Goal: Transaction & Acquisition: Purchase product/service

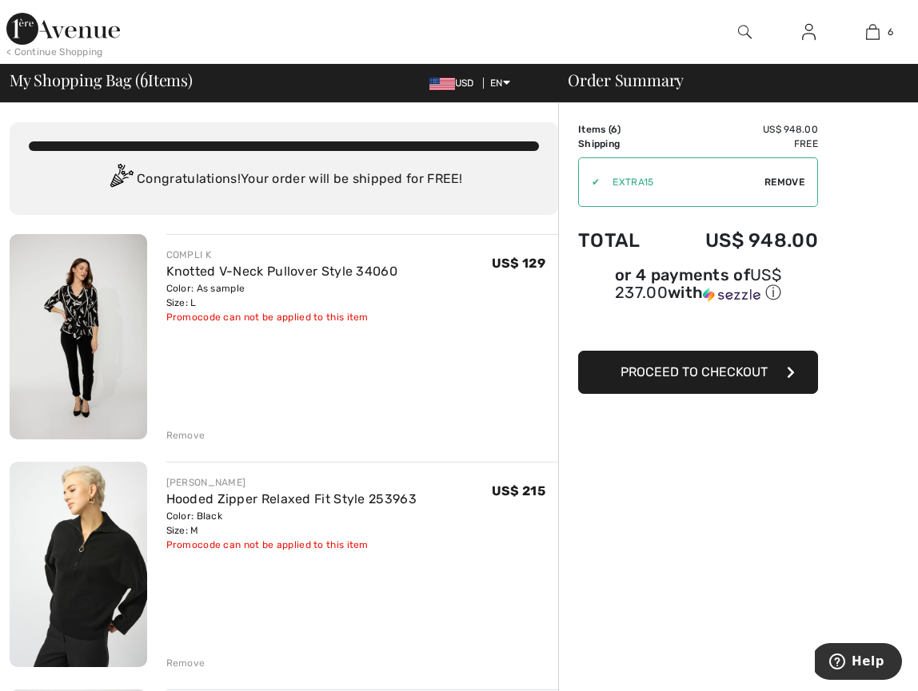
click at [102, 560] on img at bounding box center [79, 564] width 138 height 205
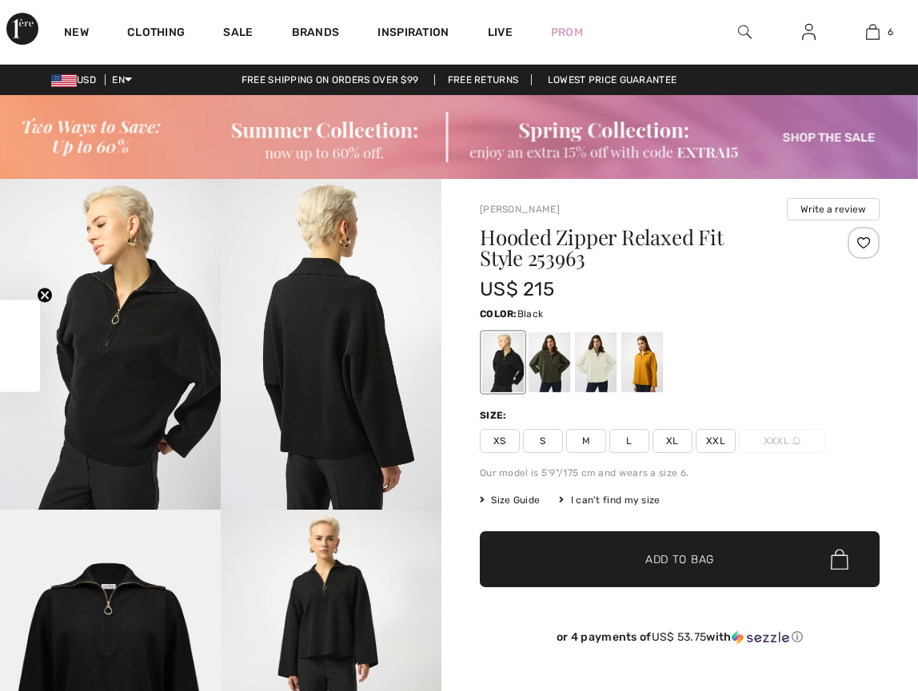
checkbox input "true"
click at [544, 353] on div at bounding box center [549, 363] width 42 height 60
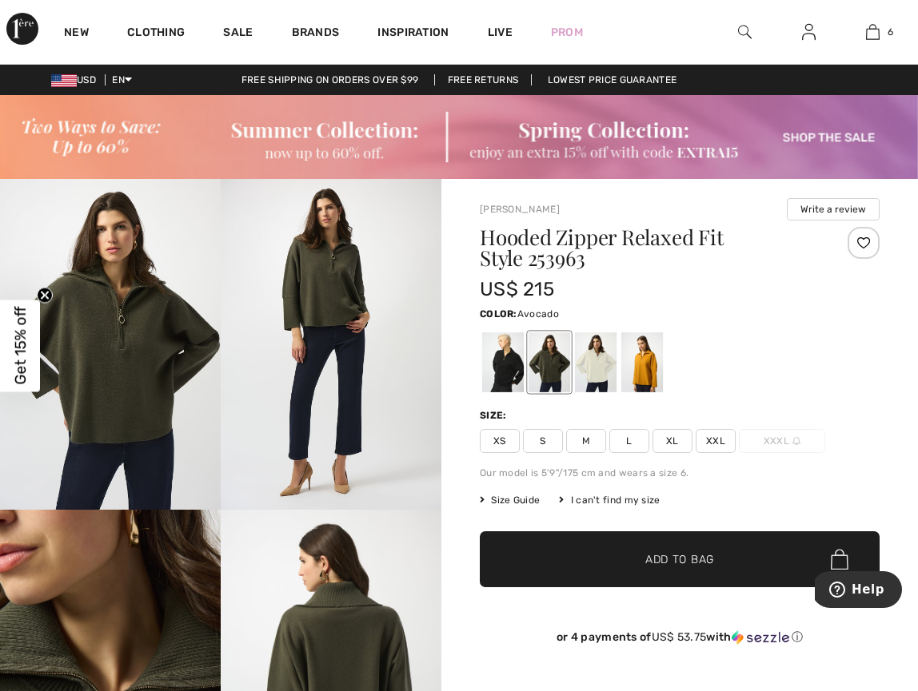
click at [584, 438] on span "M" at bounding box center [586, 441] width 40 height 24
click at [669, 560] on span "Add to Bag" at bounding box center [679, 560] width 69 height 17
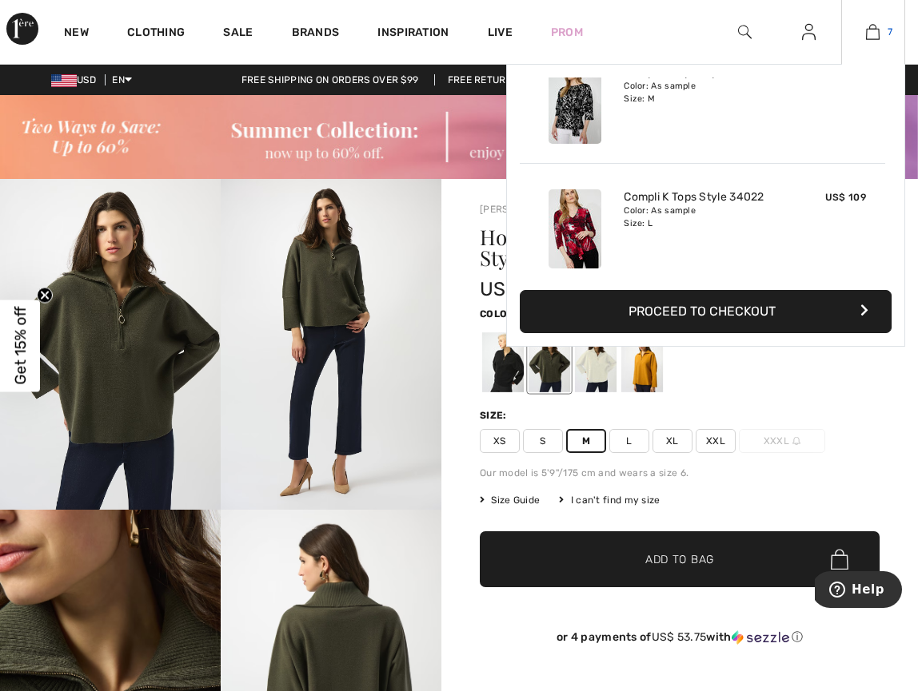
click at [874, 31] on img at bounding box center [873, 31] width 14 height 19
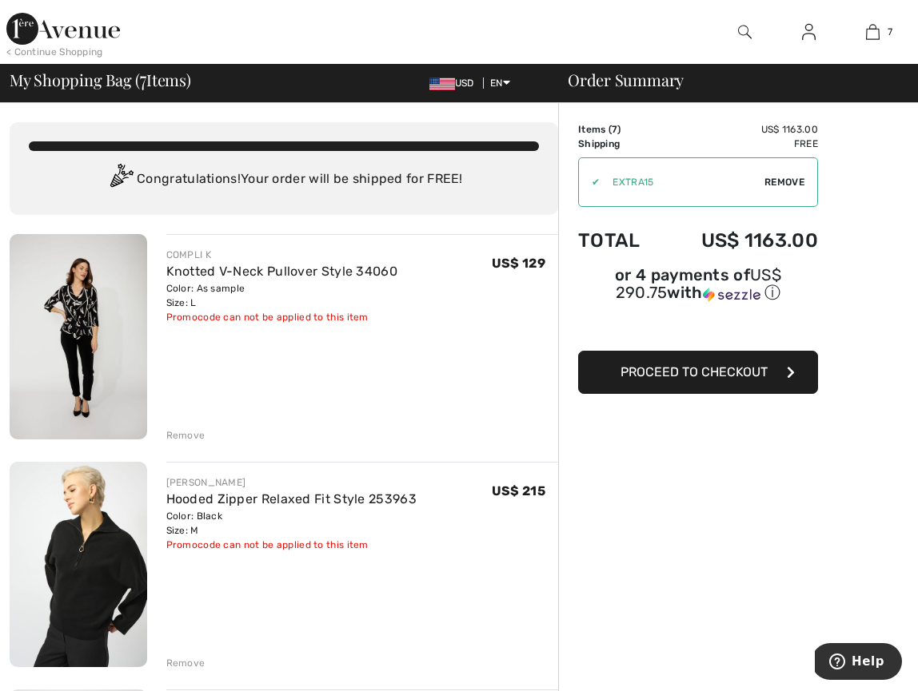
click at [177, 662] on div "Remove" at bounding box center [185, 663] width 39 height 14
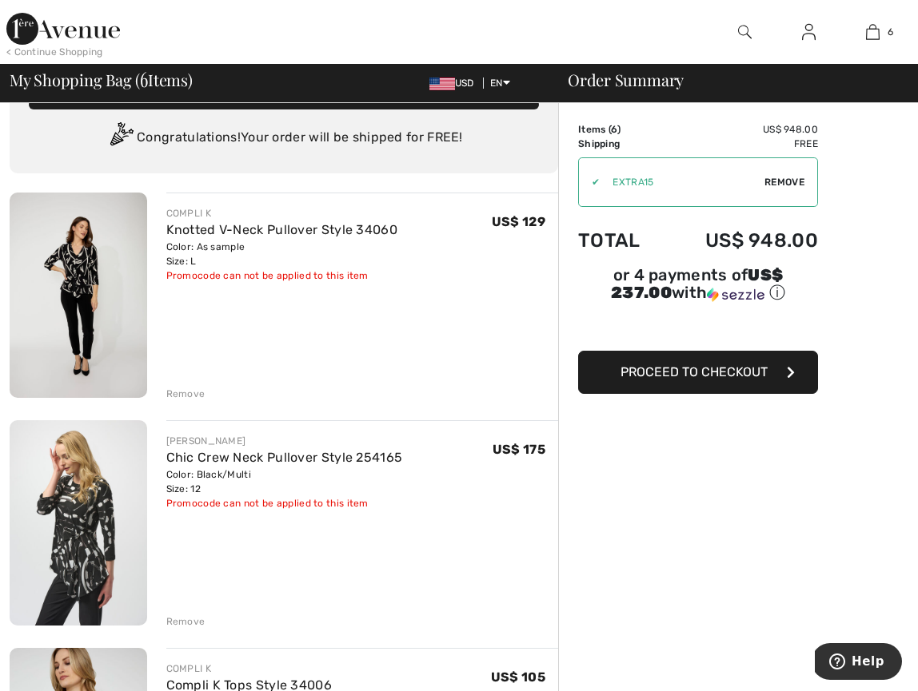
scroll to position [39, 0]
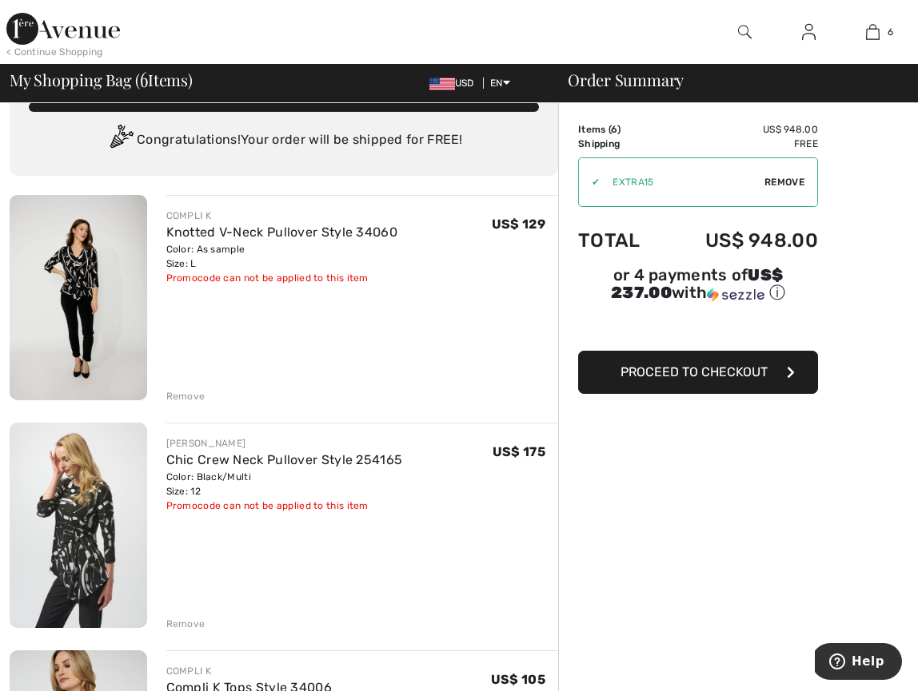
click at [181, 624] on div "Remove" at bounding box center [185, 624] width 39 height 14
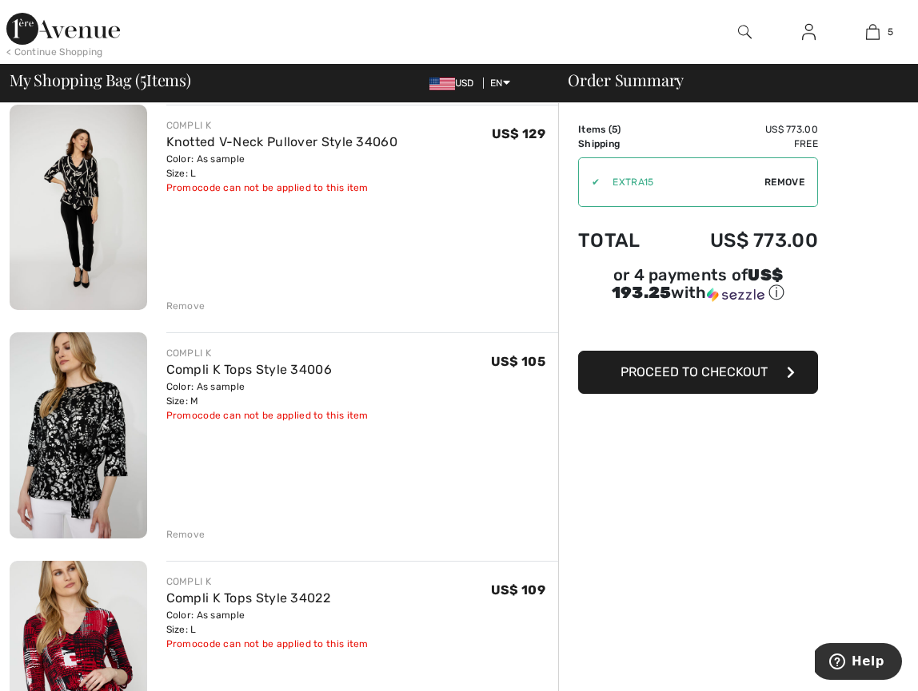
scroll to position [93, 0]
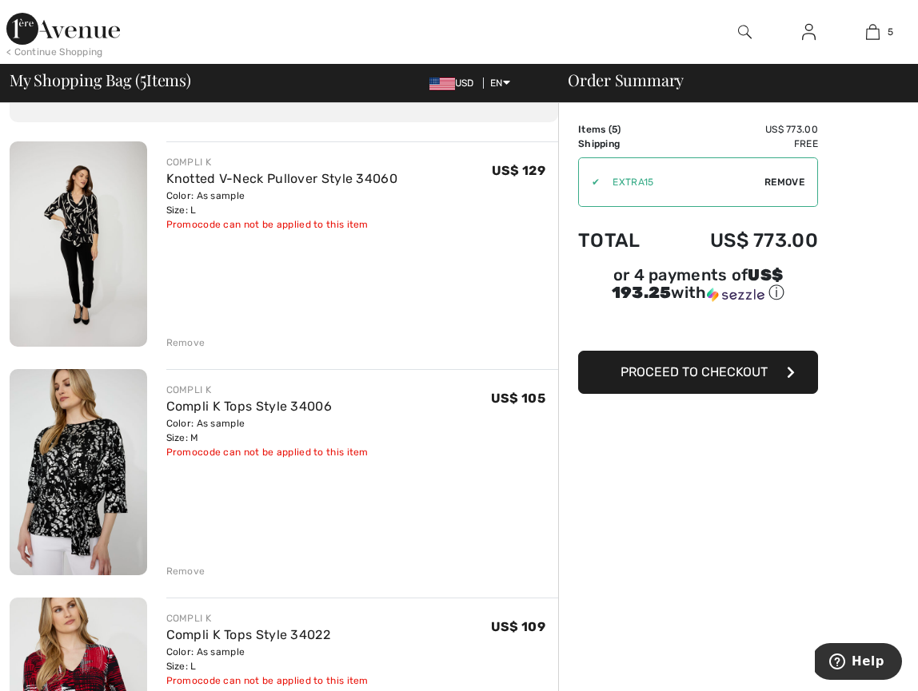
click at [182, 568] on div "Remove" at bounding box center [185, 571] width 39 height 14
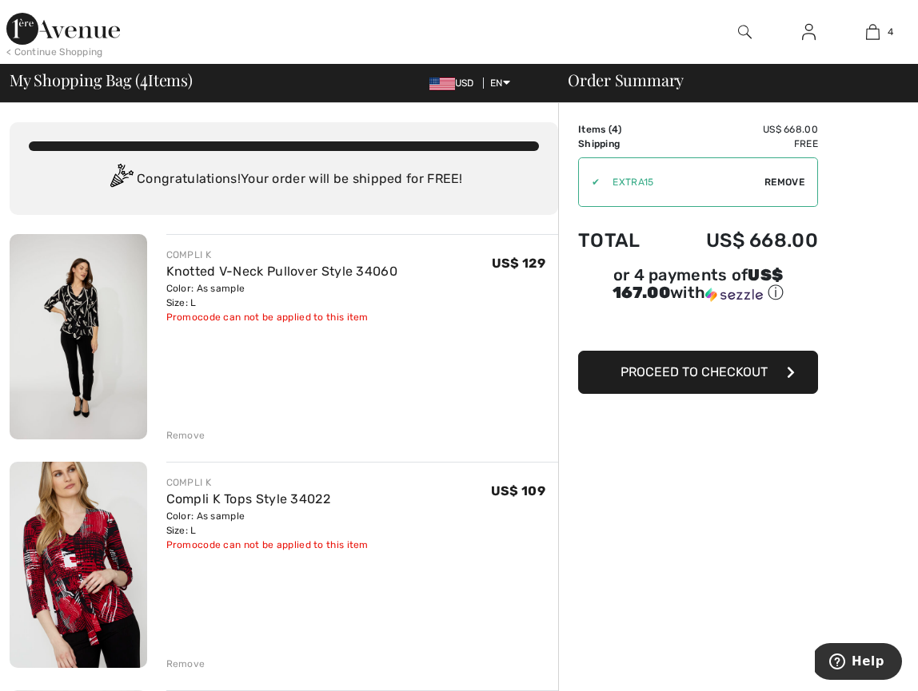
scroll to position [0, 0]
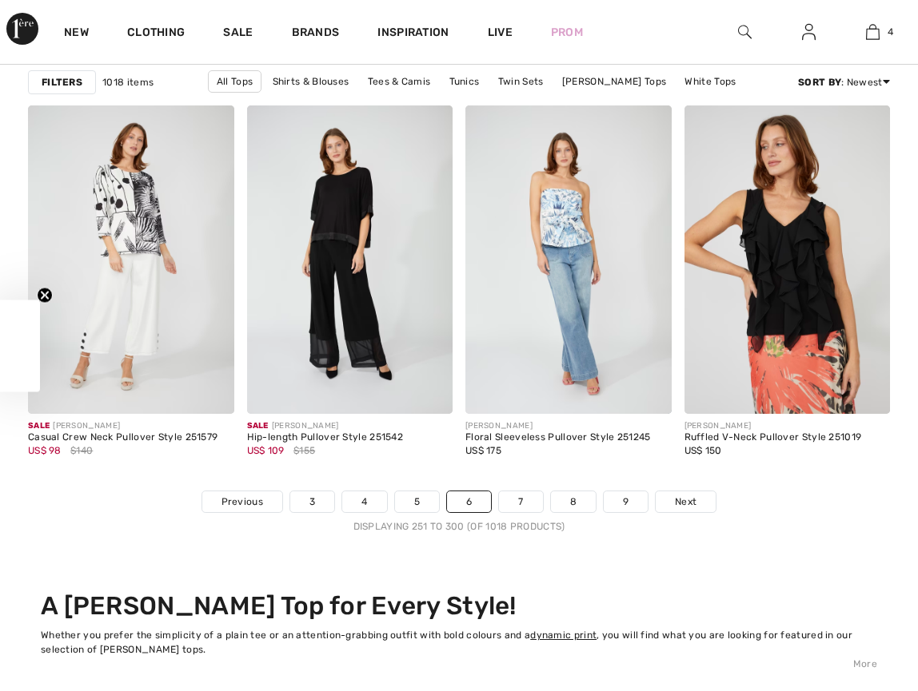
scroll to position [5899, 0]
click at [307, 496] on link "3" at bounding box center [312, 502] width 44 height 21
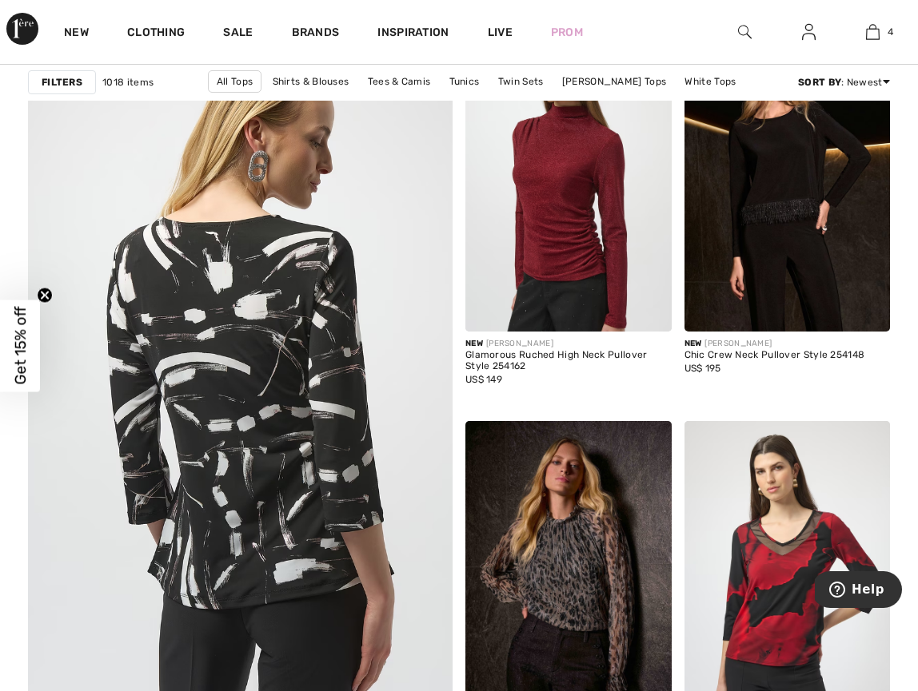
scroll to position [3435, 1]
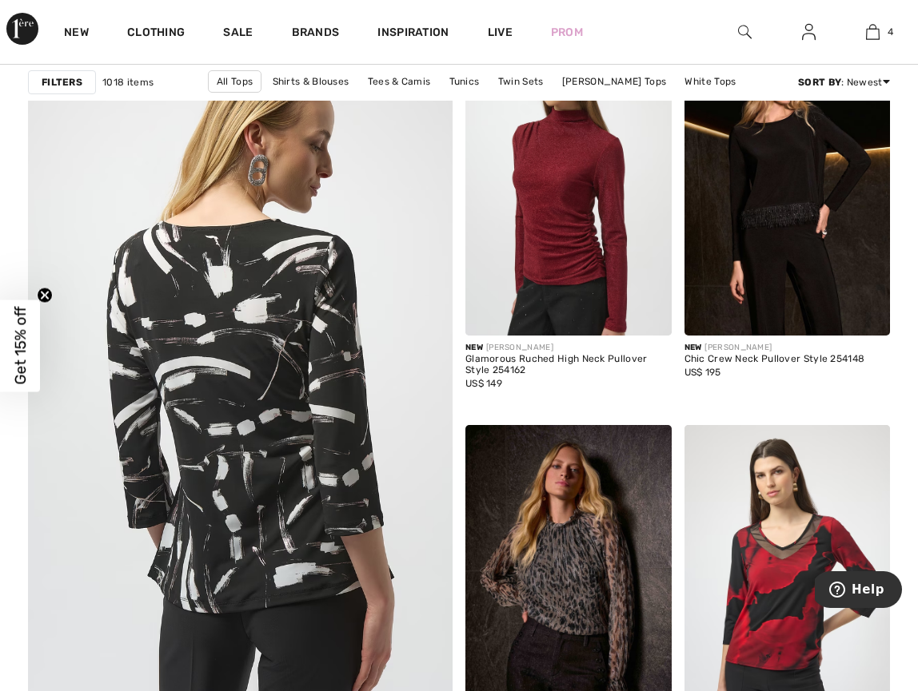
click at [254, 358] on img at bounding box center [240, 409] width 509 height 764
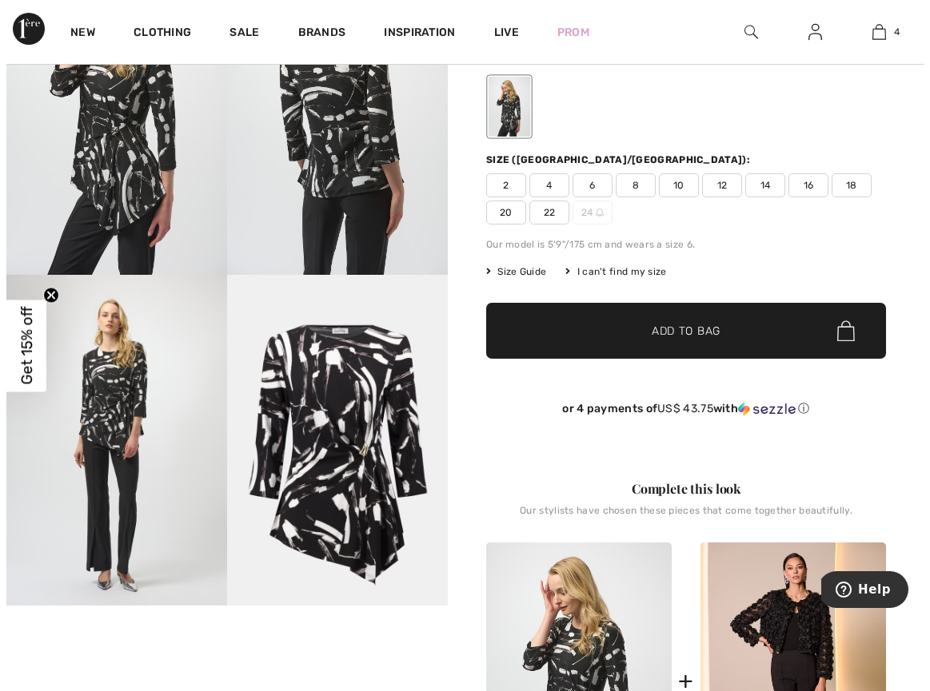
scroll to position [237, 0]
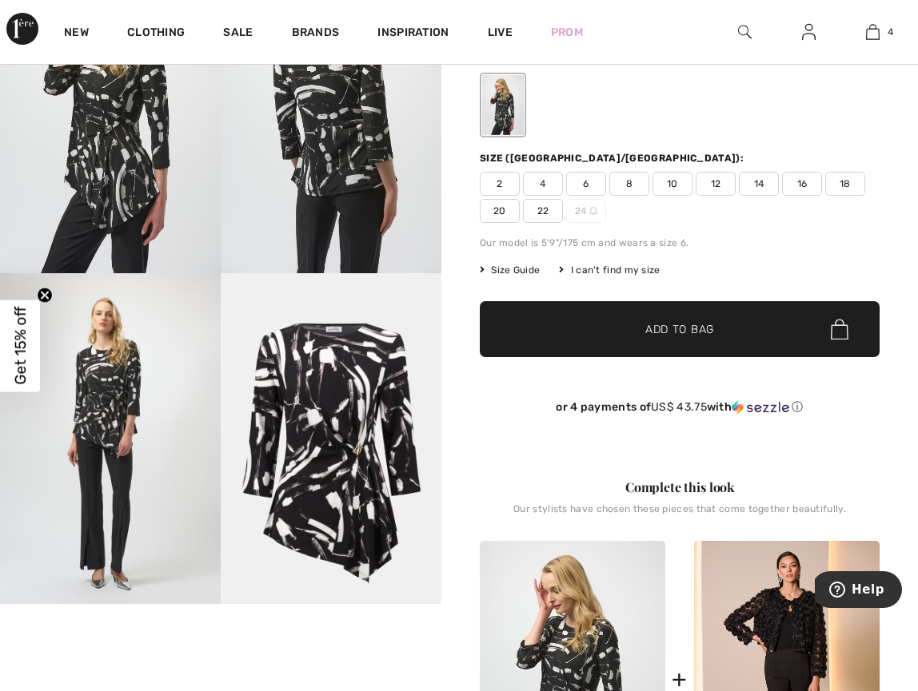
click at [125, 167] on img at bounding box center [110, 107] width 221 height 331
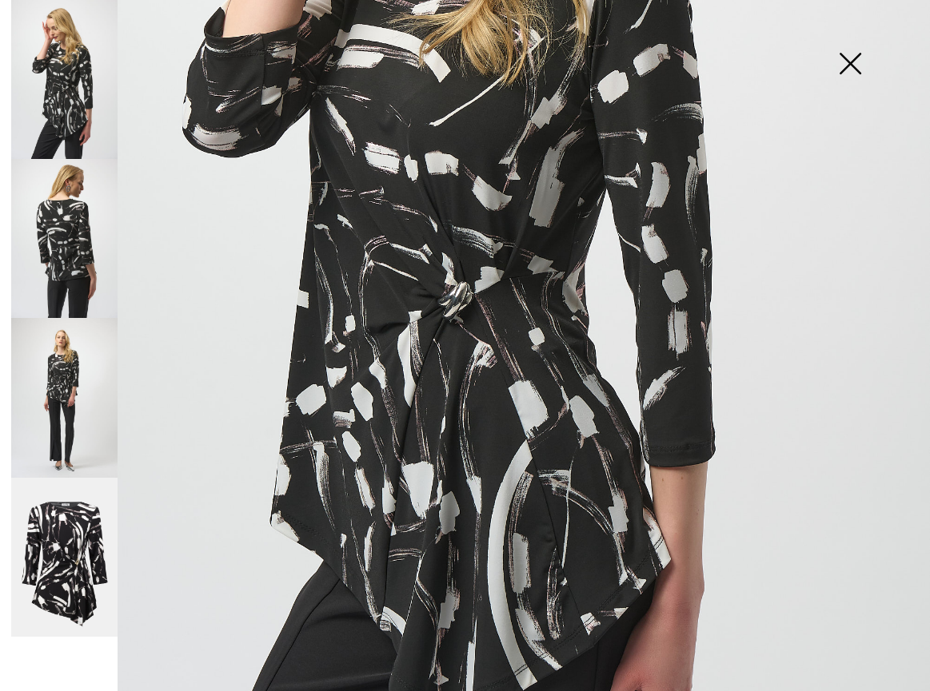
scroll to position [483, 0]
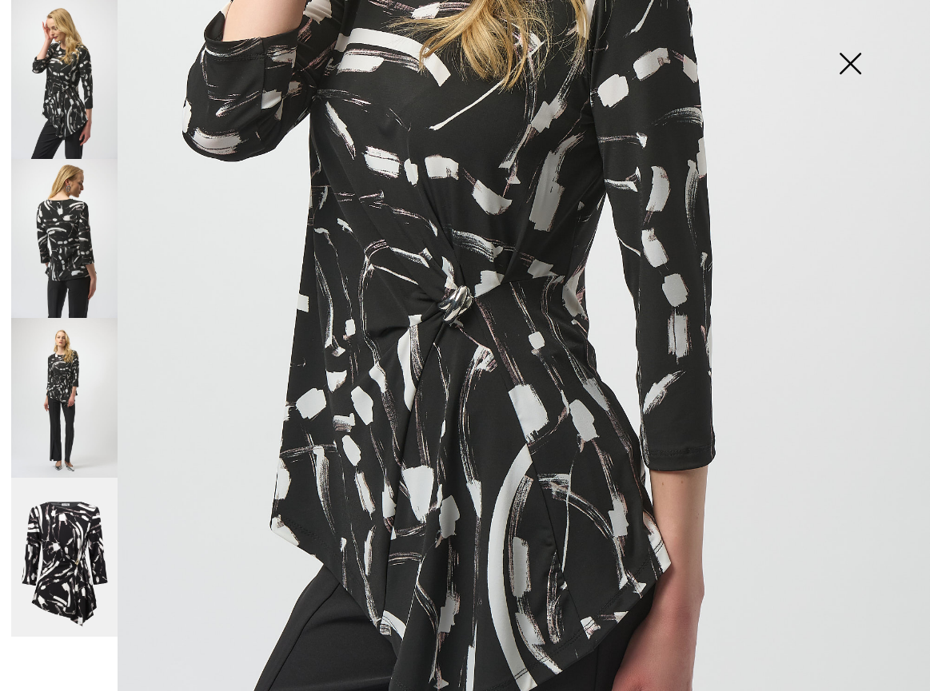
click at [64, 235] on img at bounding box center [64, 238] width 106 height 159
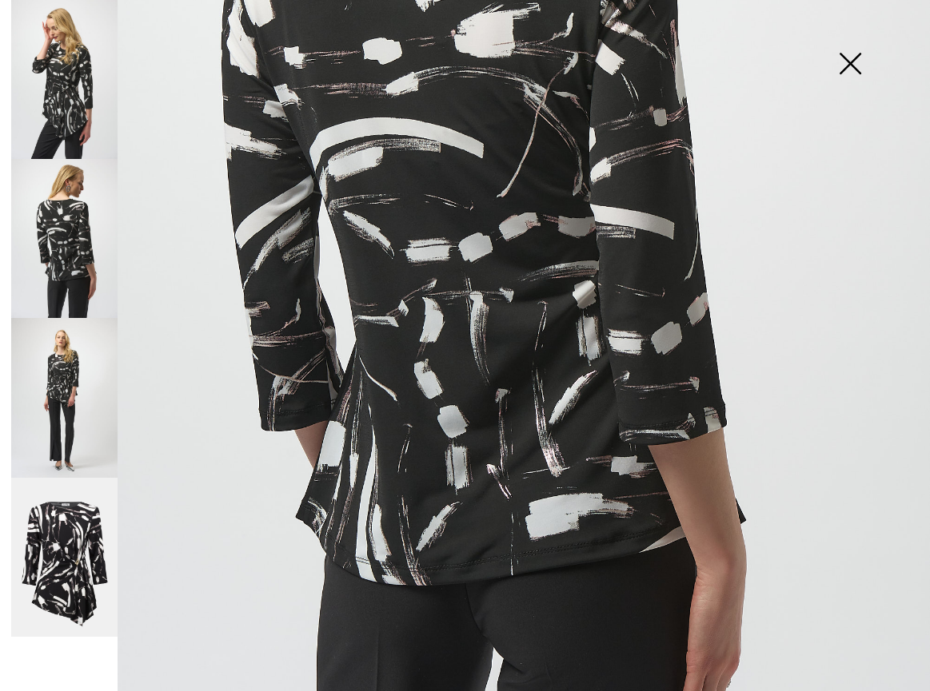
click at [67, 380] on img at bounding box center [64, 397] width 106 height 159
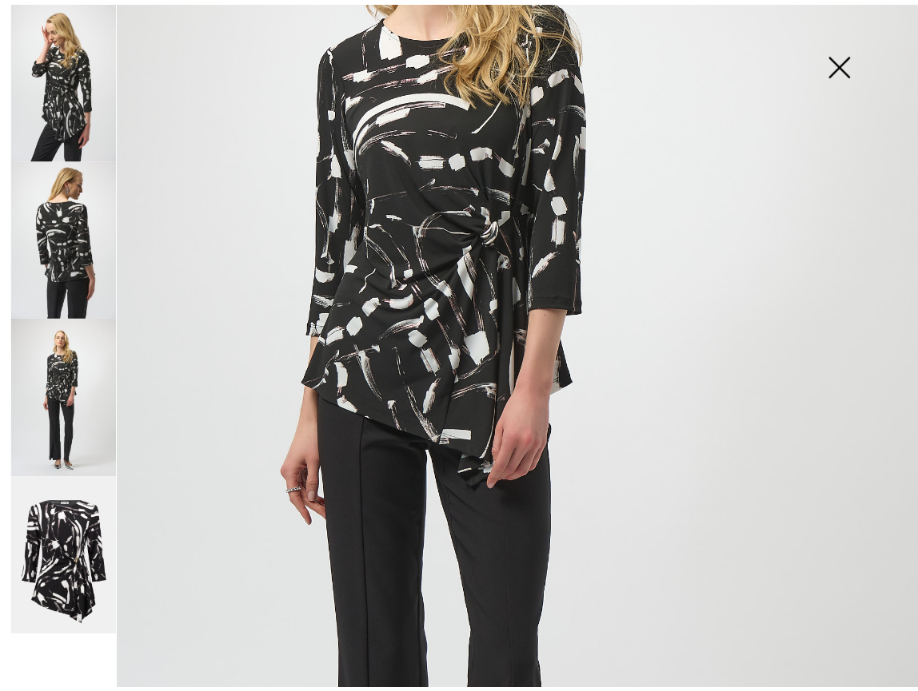
scroll to position [281, 0]
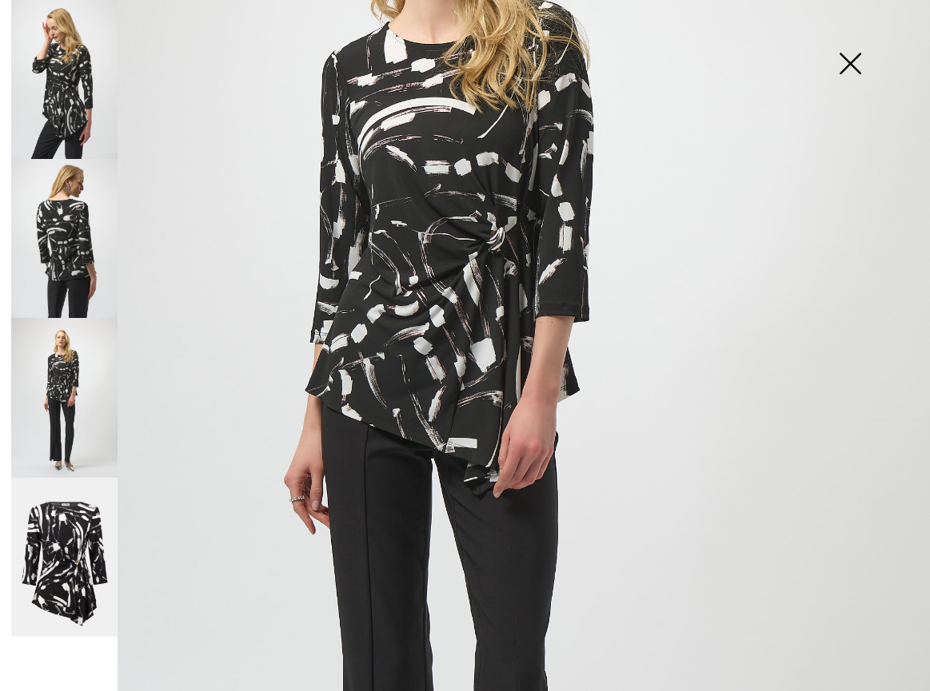
click at [73, 557] on img at bounding box center [64, 558] width 106 height 160
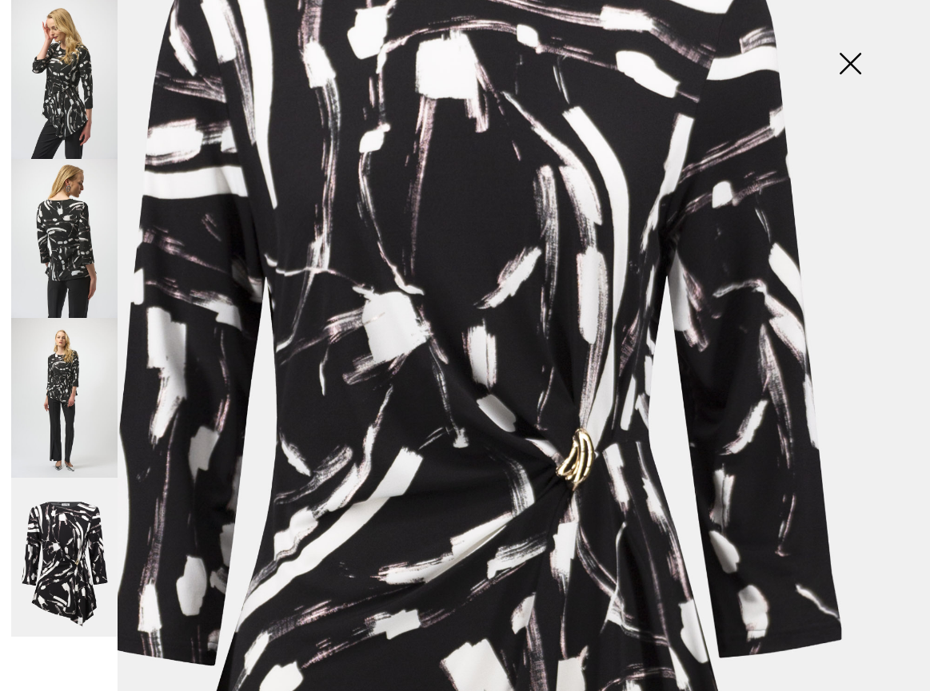
click at [849, 60] on img at bounding box center [850, 65] width 80 height 82
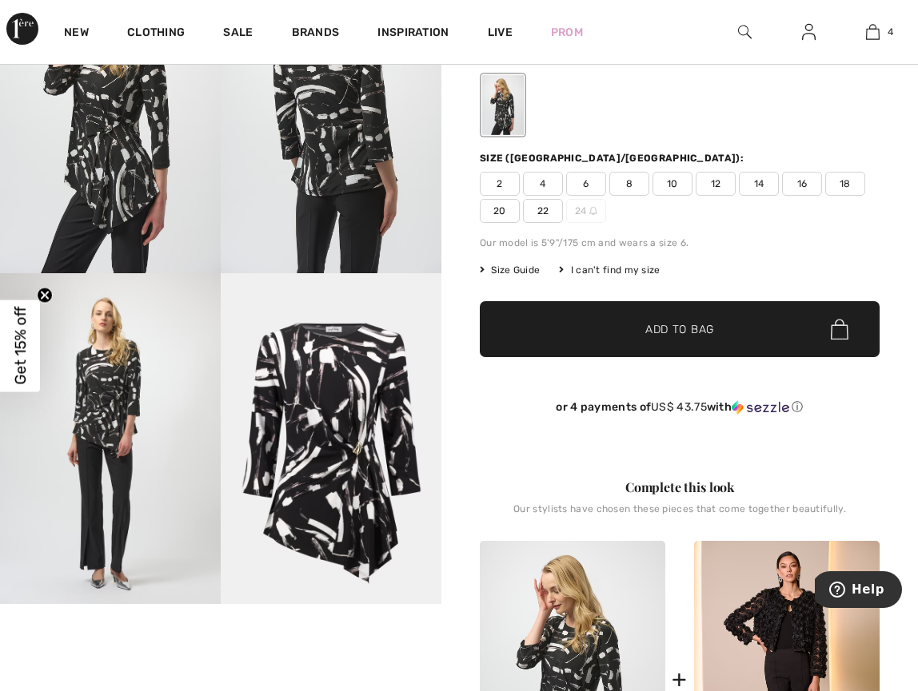
click at [673, 196] on span "10" at bounding box center [672, 184] width 40 height 24
click at [675, 338] on span "Add to Bag" at bounding box center [679, 329] width 69 height 17
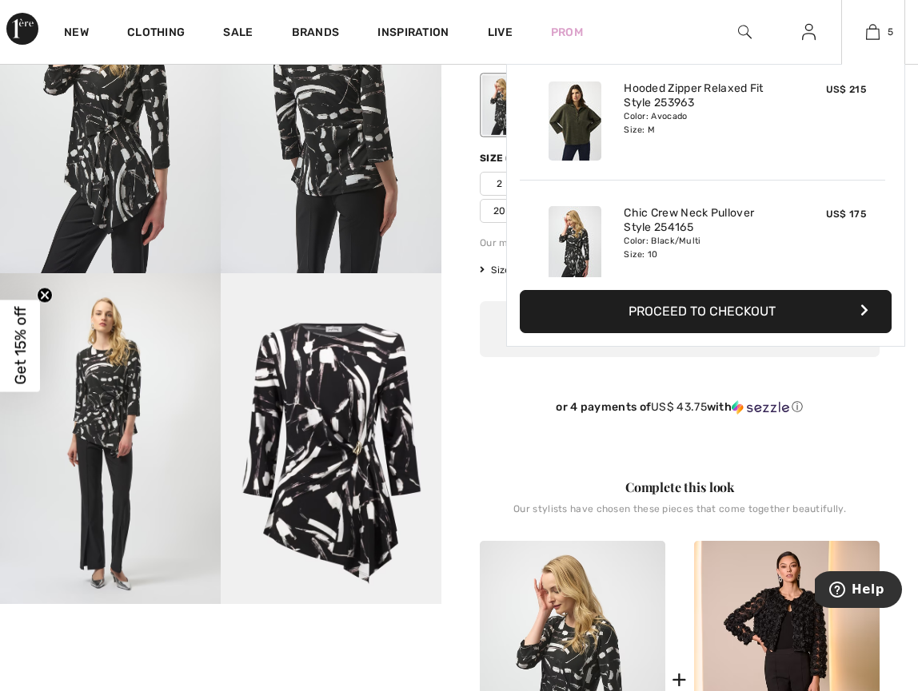
scroll to position [424, 0]
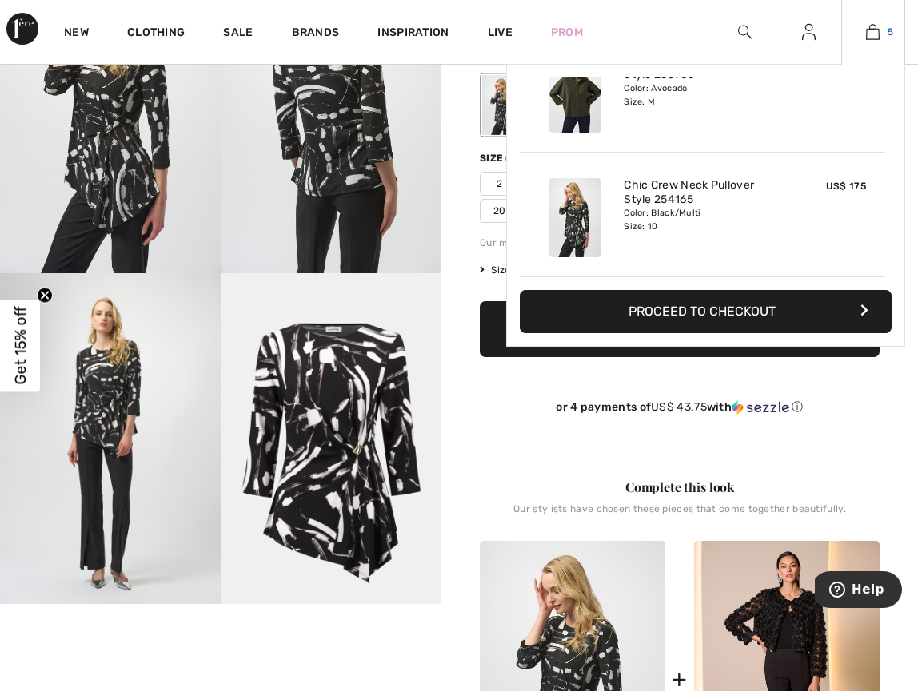
click at [884, 30] on link "5" at bounding box center [873, 31] width 62 height 19
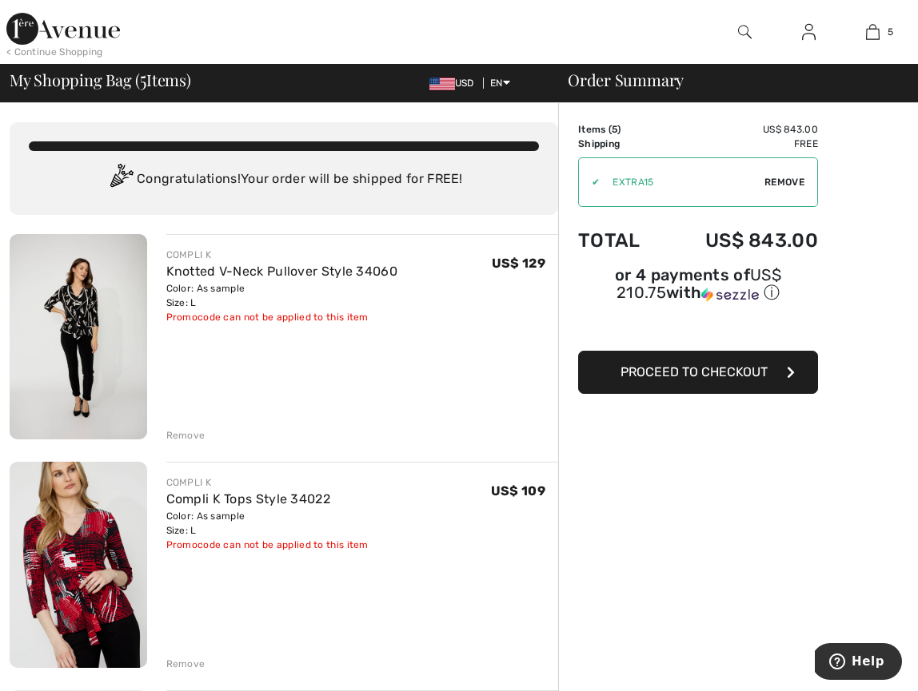
click at [182, 435] on div "Remove" at bounding box center [185, 435] width 39 height 14
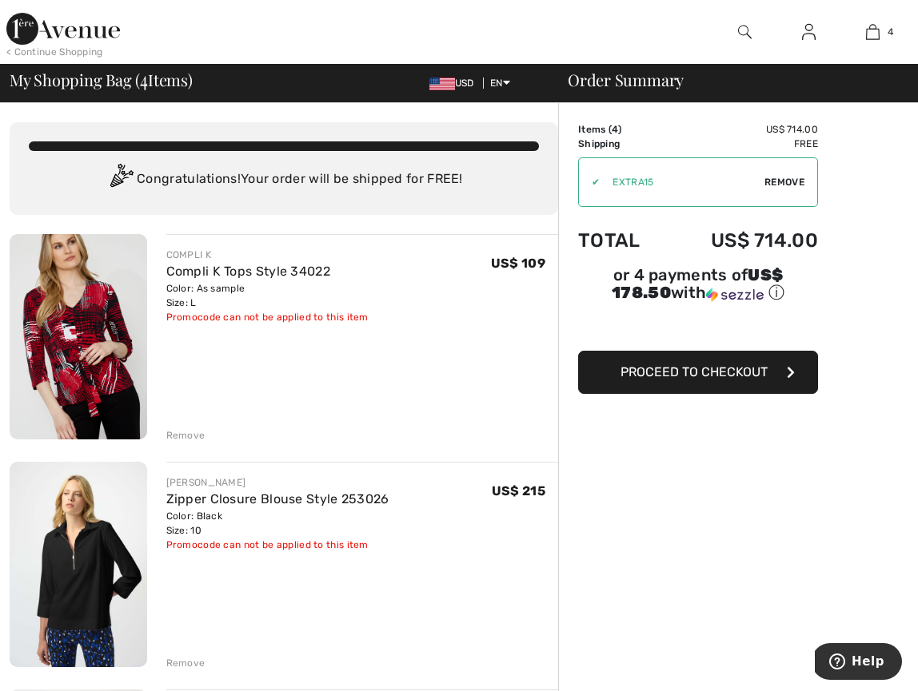
click at [809, 31] on img at bounding box center [809, 31] width 14 height 19
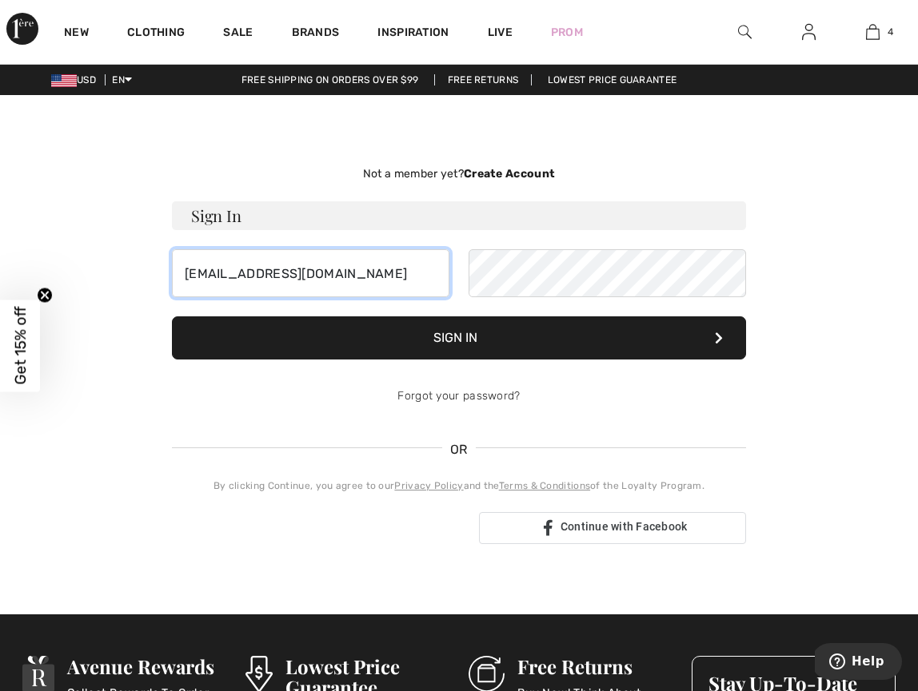
scroll to position [0, 2]
type input "[EMAIL_ADDRESS][DOMAIN_NAME]"
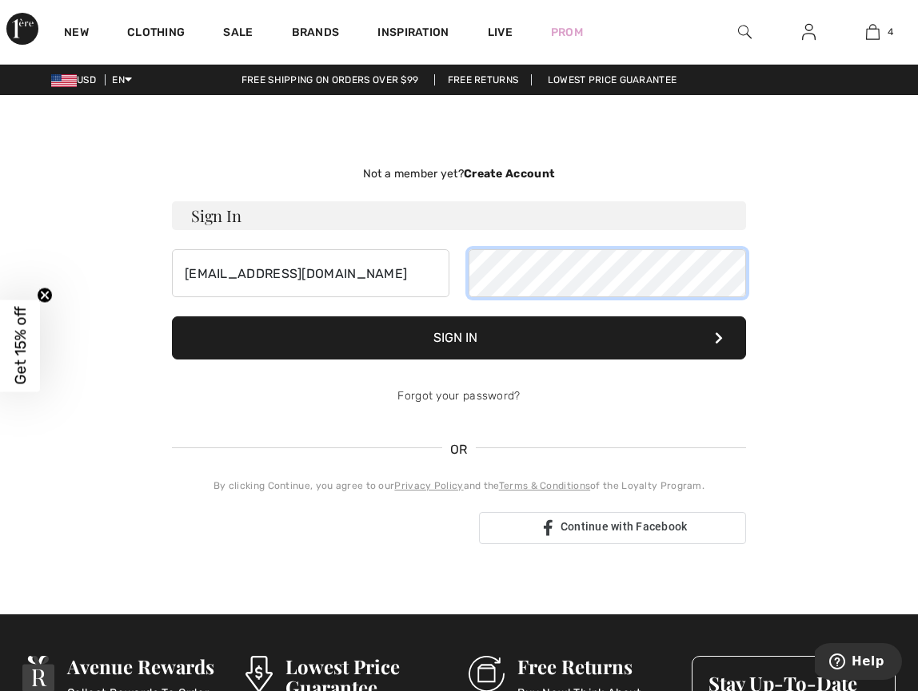
scroll to position [0, 0]
click at [478, 325] on button "Sign In" at bounding box center [459, 338] width 574 height 43
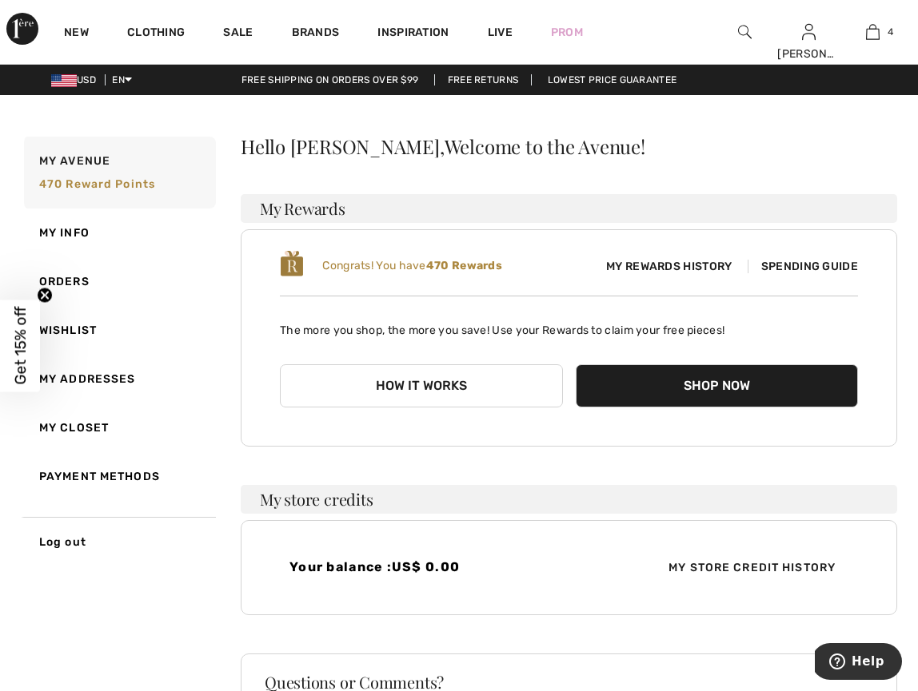
click at [795, 266] on span "Spending Guide" at bounding box center [802, 267] width 110 height 14
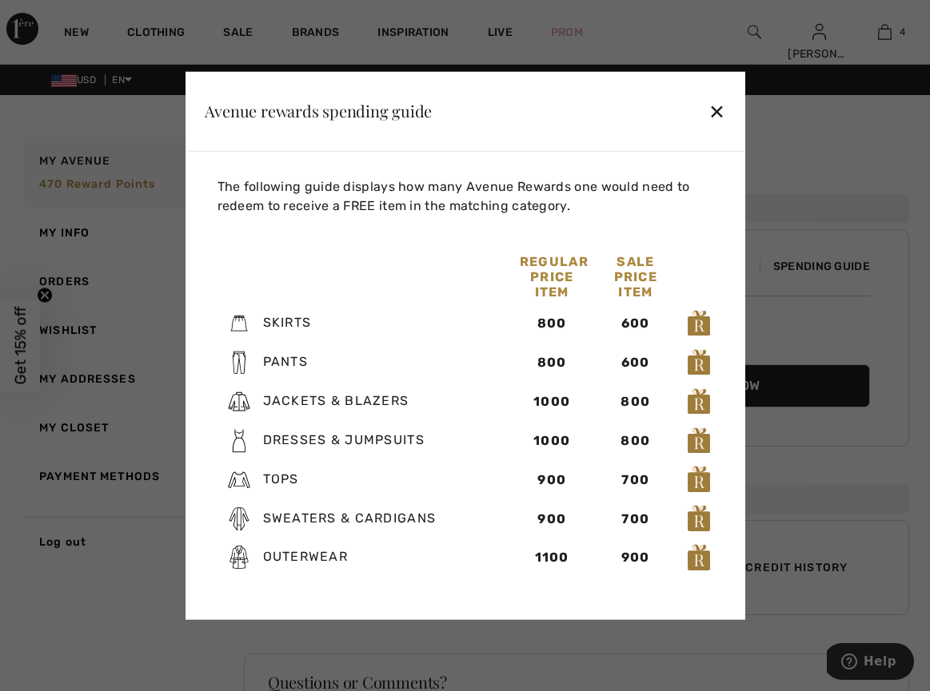
click at [716, 107] on div "✕" at bounding box center [716, 111] width 17 height 34
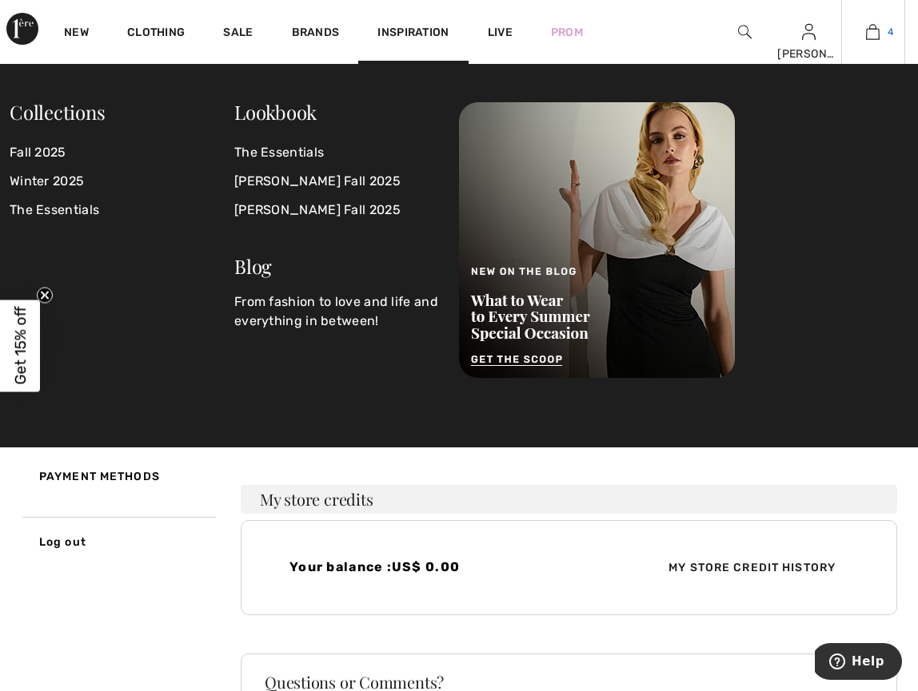
click at [885, 30] on link "4" at bounding box center [873, 31] width 62 height 19
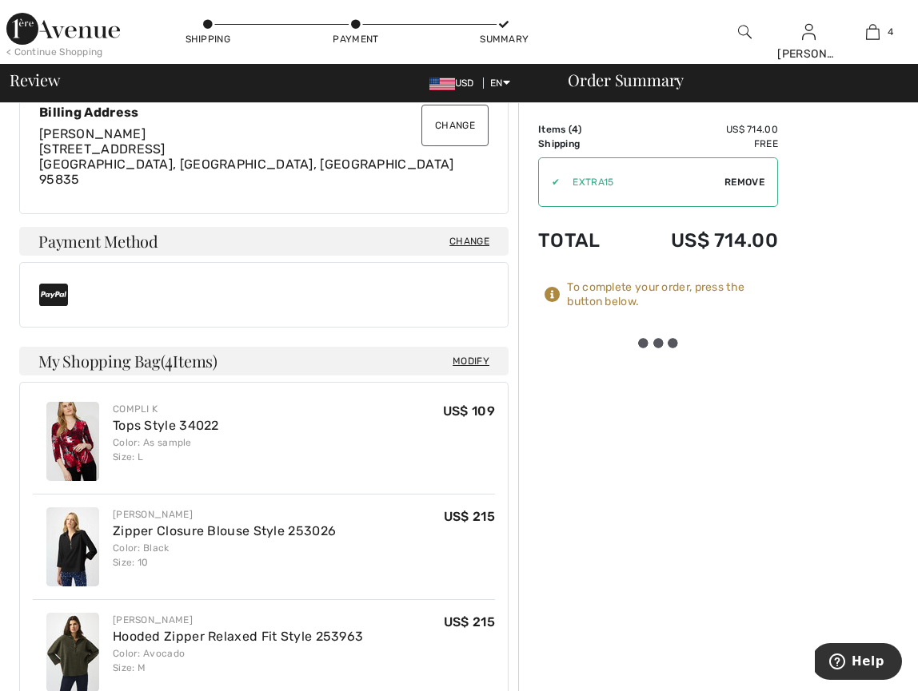
scroll to position [440, 0]
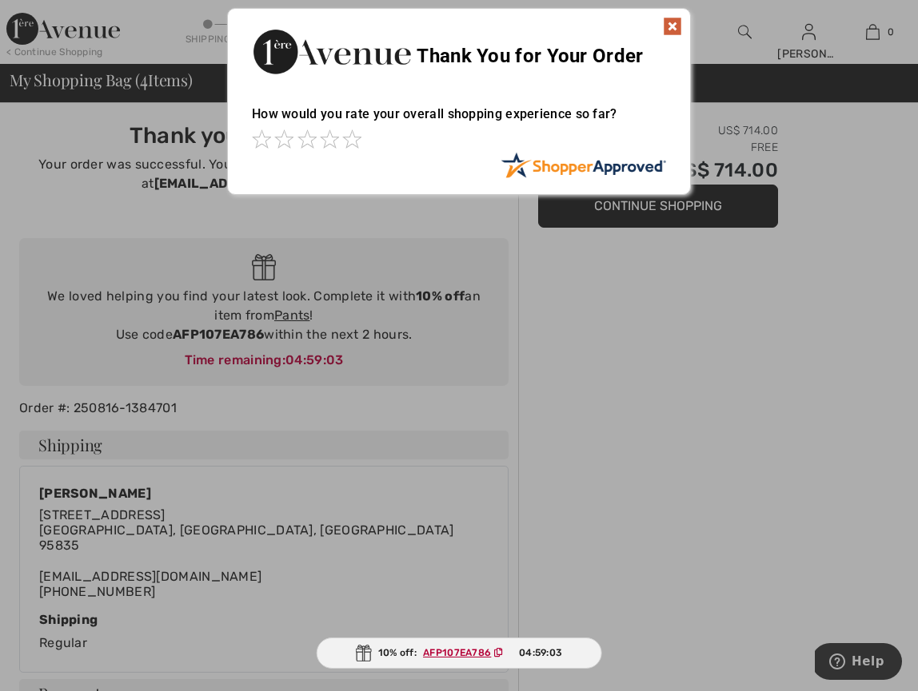
click at [676, 22] on img at bounding box center [672, 26] width 19 height 19
